Goal: Task Accomplishment & Management: Manage account settings

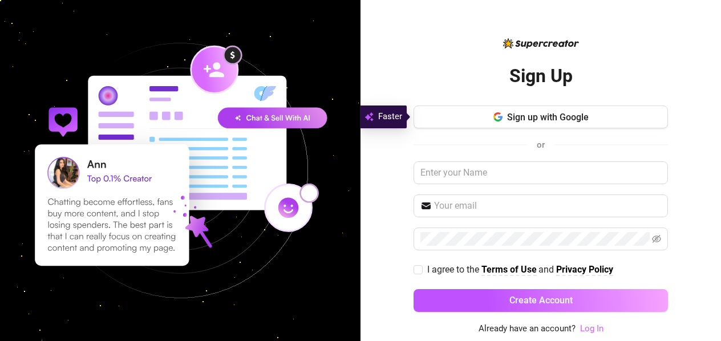
click at [588, 330] on link "Log In" at bounding box center [591, 329] width 23 height 10
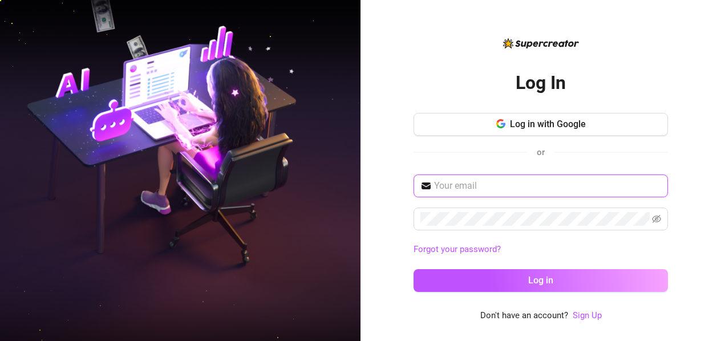
click at [514, 187] on input "text" at bounding box center [547, 186] width 227 height 14
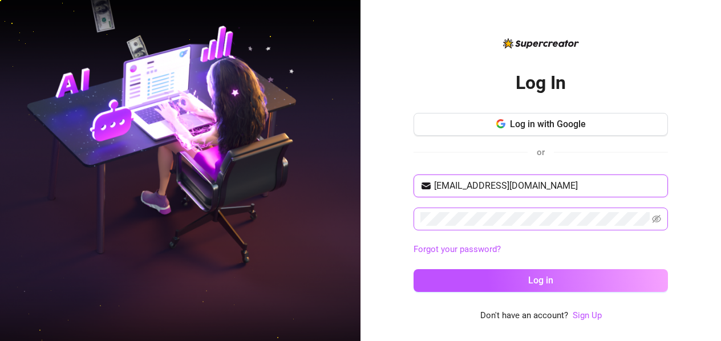
type input "[EMAIL_ADDRESS][DOMAIN_NAME]"
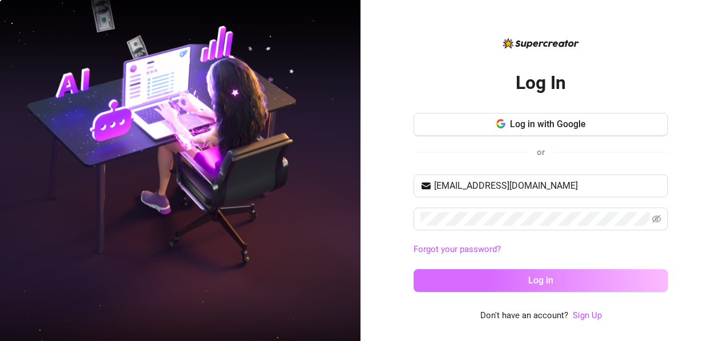
click at [584, 281] on button "Log in" at bounding box center [541, 280] width 255 height 23
